Goal: Find specific page/section: Find specific page/section

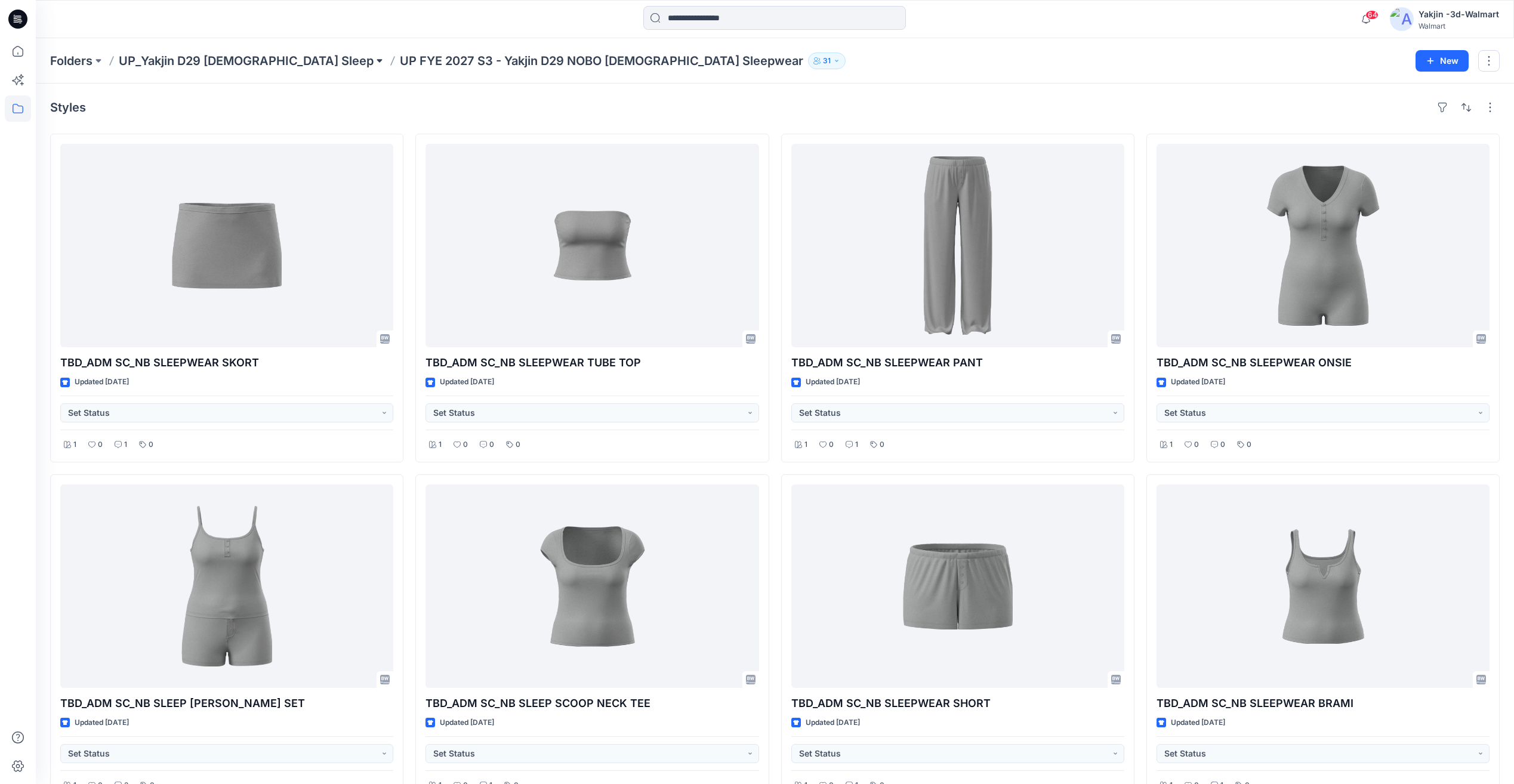
click at [373, 67] on button at bounding box center [379, 61] width 12 height 17
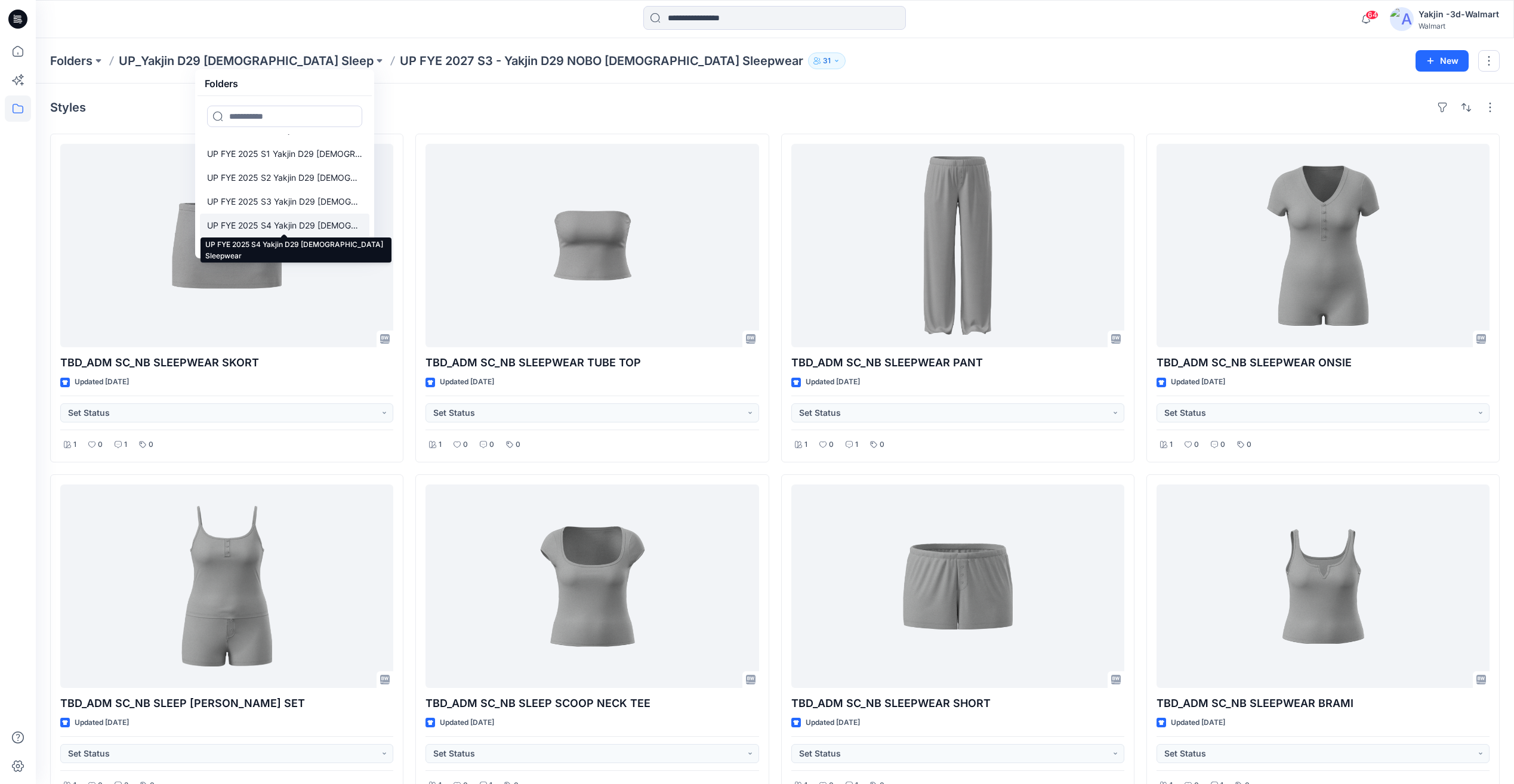
click at [307, 221] on p "UP FYE 2025 S4 Yakjin D29 [DEMOGRAPHIC_DATA] Sleepwear" at bounding box center [284, 226] width 155 height 15
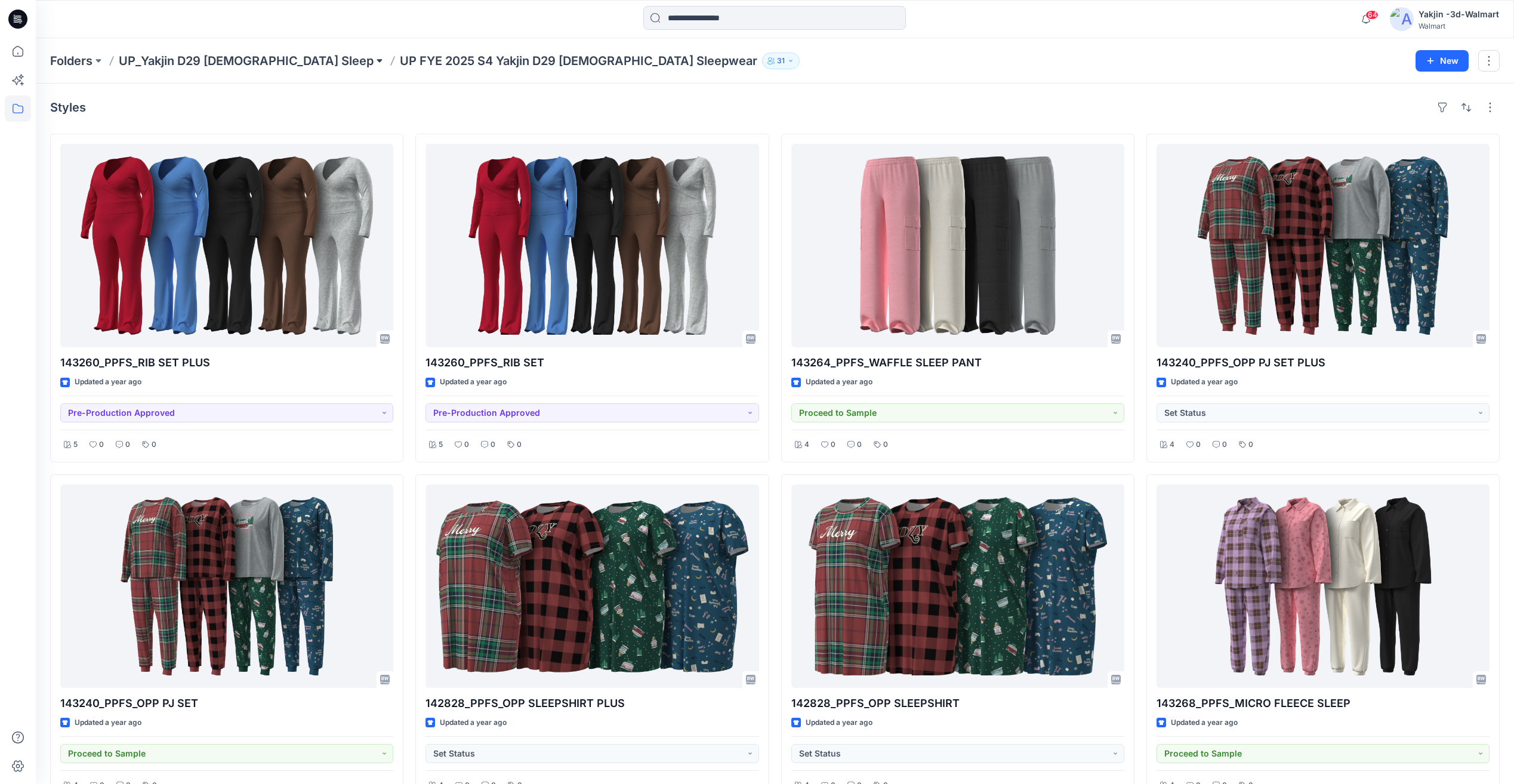
click at [373, 62] on button at bounding box center [379, 61] width 12 height 17
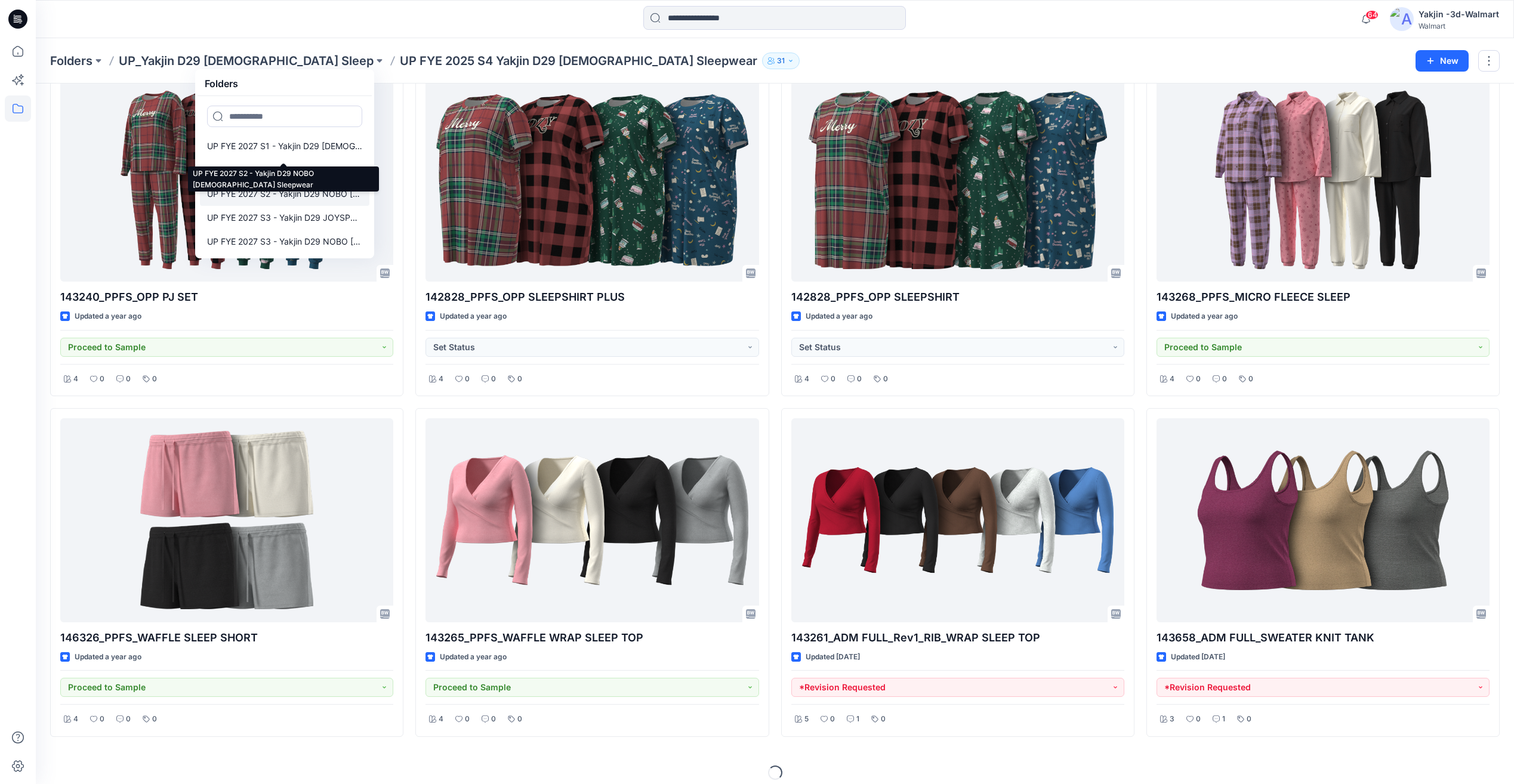
scroll to position [416, 0]
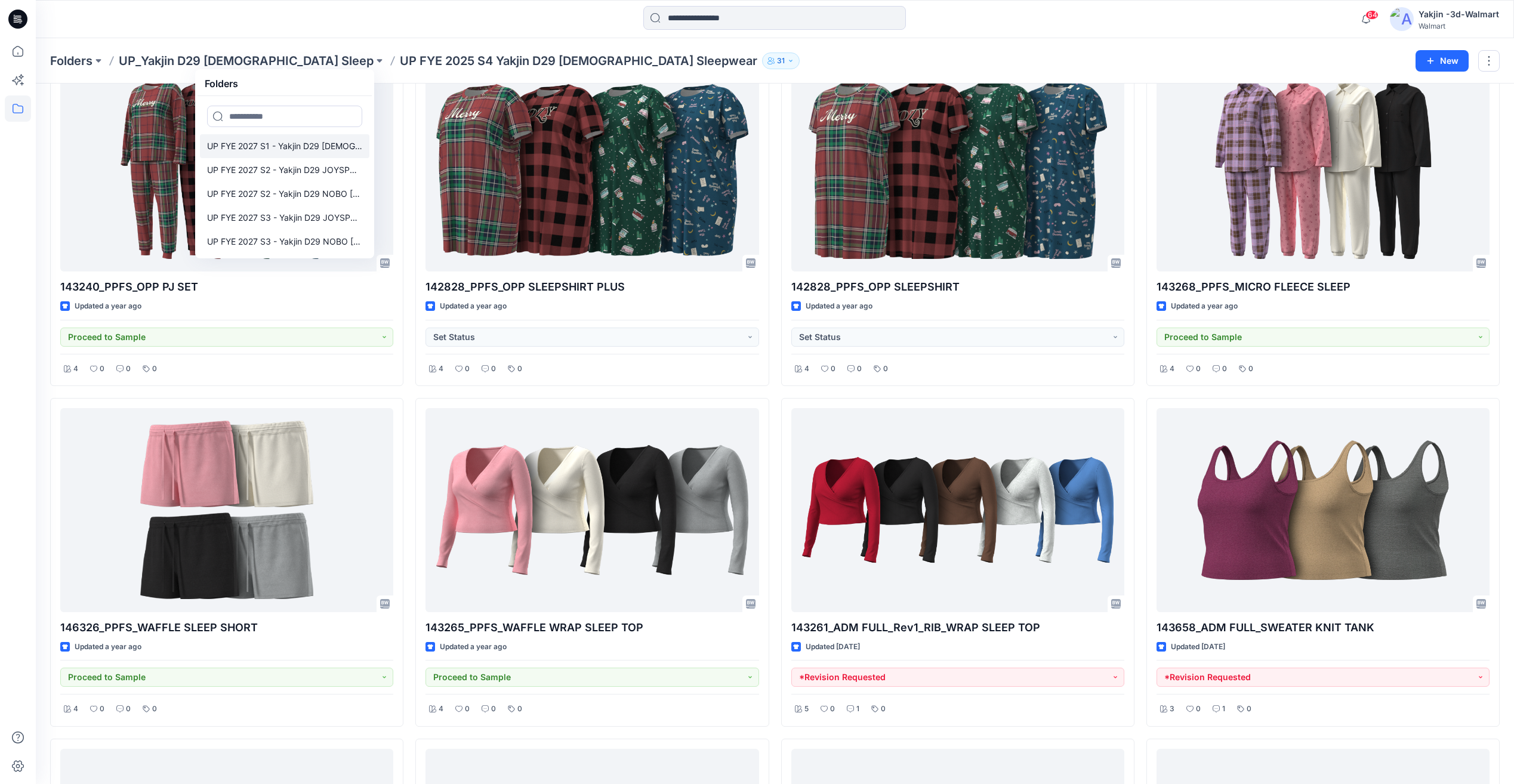
click at [318, 146] on p "UP FYE 2027 S1 - Yakjin D29 [DEMOGRAPHIC_DATA] Sleepwear" at bounding box center [284, 147] width 155 height 15
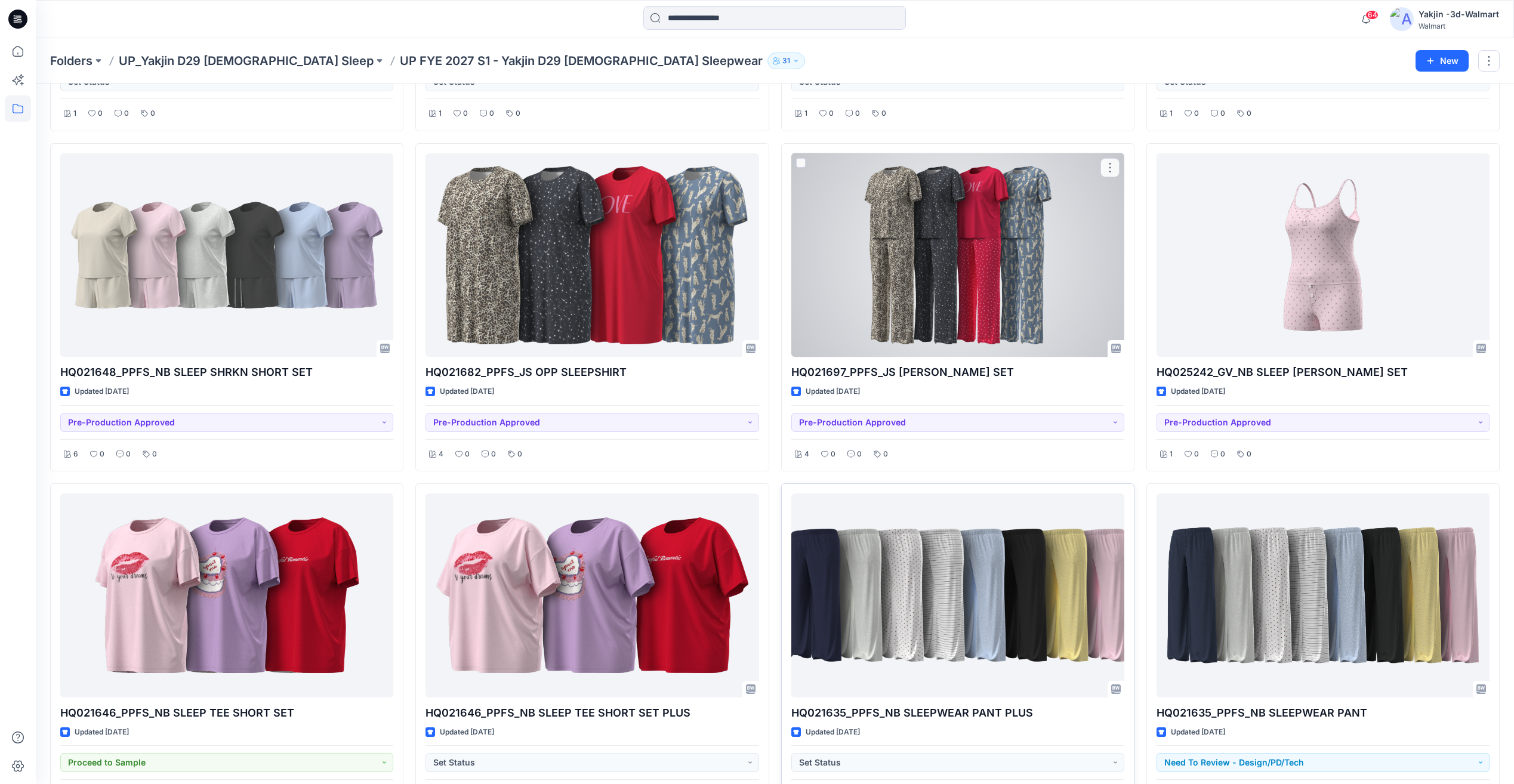
scroll to position [398, 0]
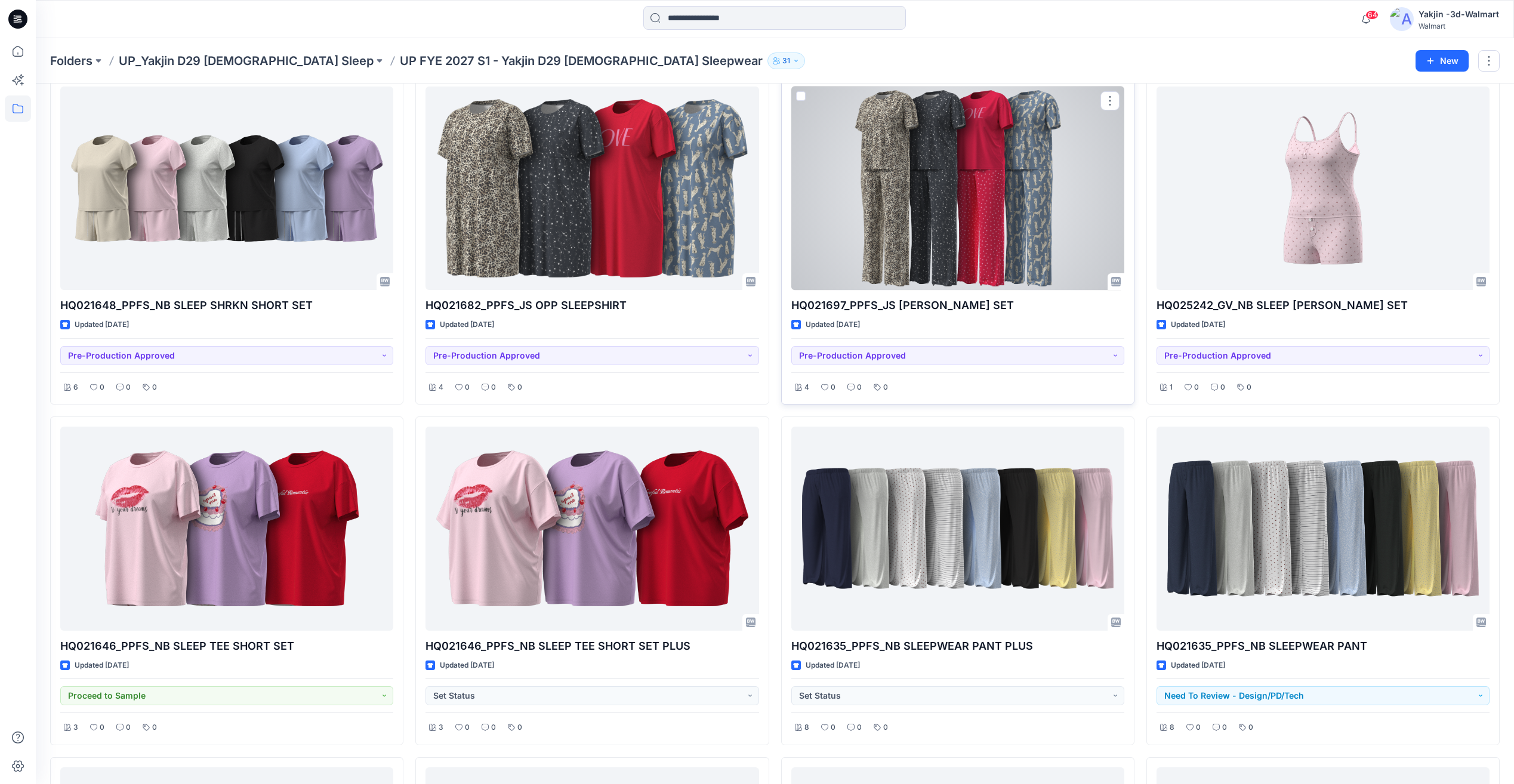
click at [890, 245] on div at bounding box center [957, 188] width 333 height 204
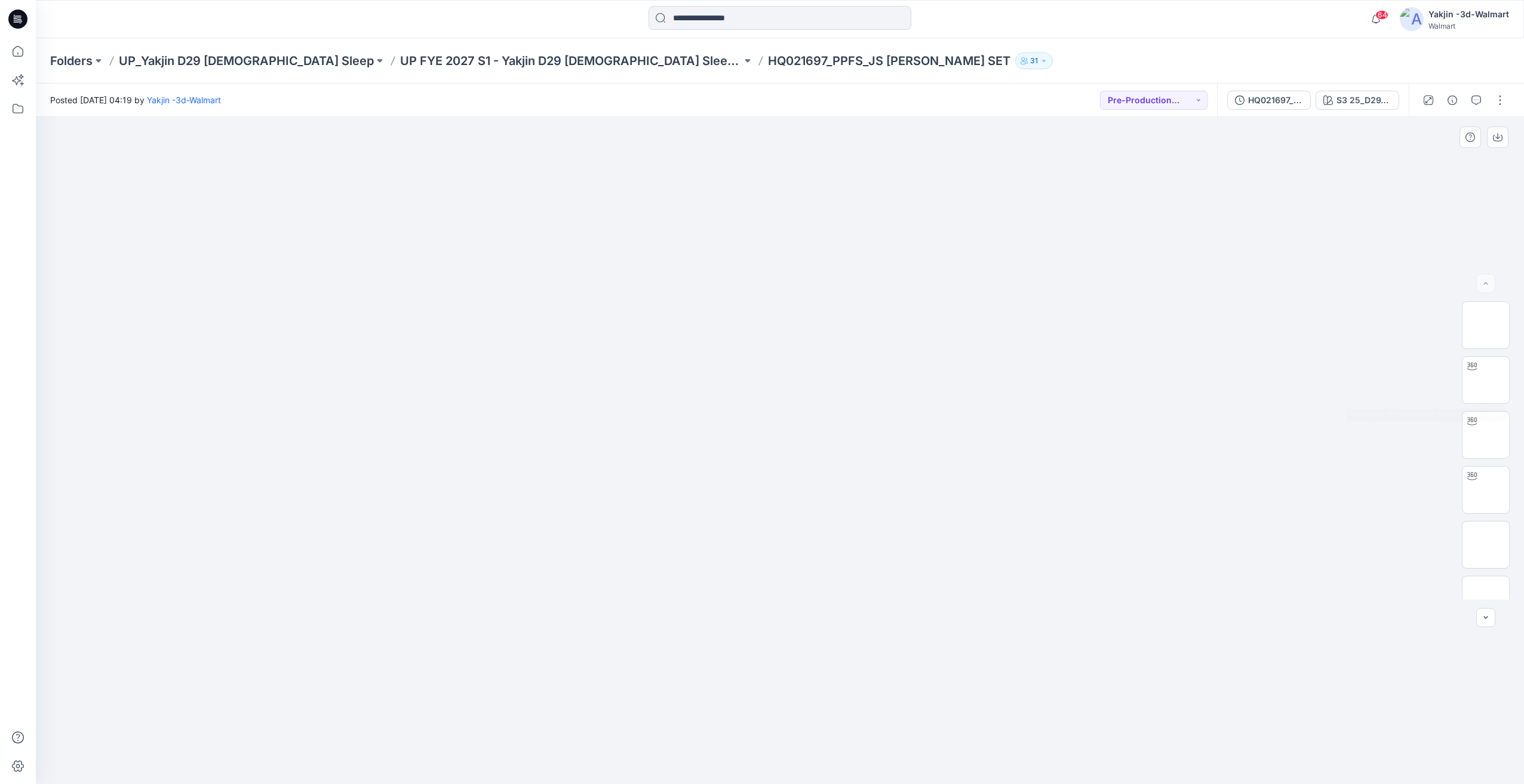
scroll to position [353, 0]
click at [1485, 415] on img at bounding box center [1485, 411] width 47 height 38
